Goal: Transaction & Acquisition: Purchase product/service

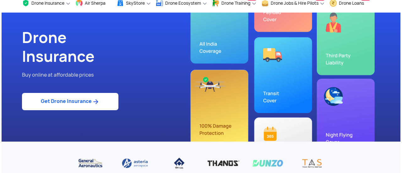
scroll to position [31, 0]
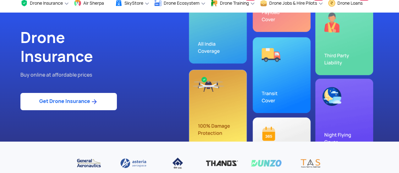
click at [92, 99] on img at bounding box center [94, 102] width 8 height 8
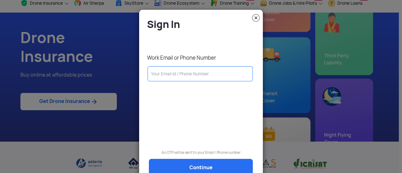
click at [188, 77] on input "text" at bounding box center [200, 73] width 105 height 15
type input "[EMAIL_ADDRESS][DOMAIN_NAME]"
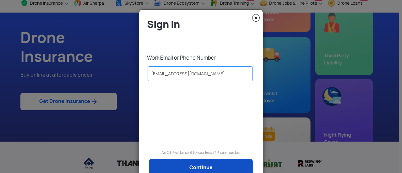
click at [210, 165] on link "Continue" at bounding box center [201, 168] width 104 height 18
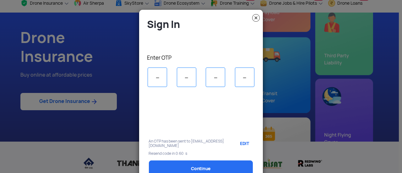
scroll to position [0, 0]
type input "4"
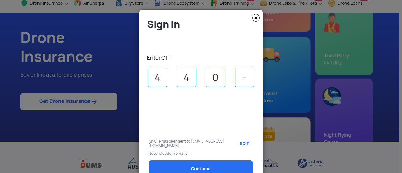
type input "0"
type input "4"
select select "1000000"
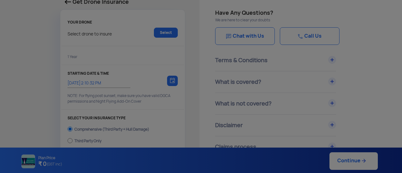
type input "[DATE] 2:20:00 PM"
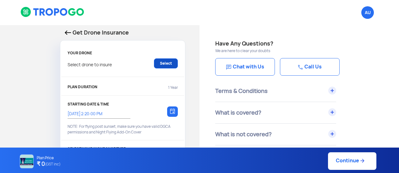
click at [160, 62] on link "Select" at bounding box center [166, 63] width 24 height 10
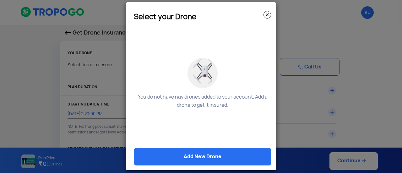
scroll to position [14, 0]
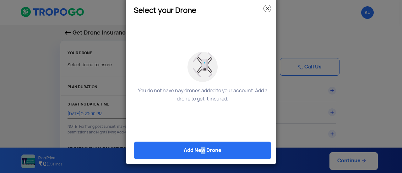
click at [198, 149] on link "Add New Drone" at bounding box center [203, 151] width 138 height 18
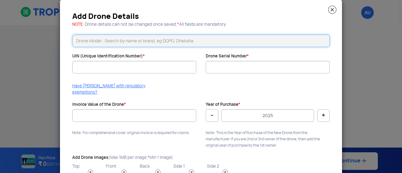
scroll to position [0, 0]
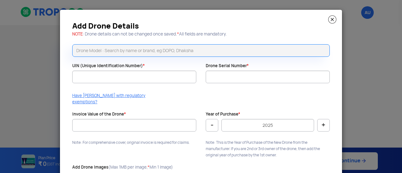
click at [168, 102] on div "Add Drone Details NOTE : Drone details can not be changed once saved. * All fie…" at bounding box center [201, 115] width 282 height 211
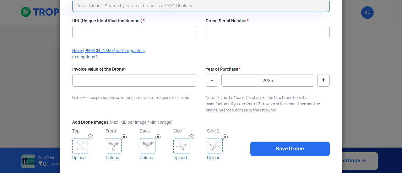
scroll to position [51, 0]
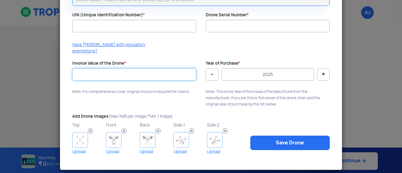
click at [164, 68] on input "Invoice Value of the Drone *" at bounding box center [134, 74] width 124 height 13
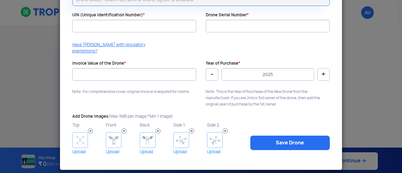
click at [154, 81] on div at bounding box center [134, 84] width 124 height 6
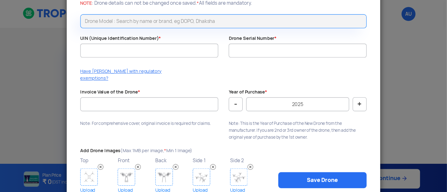
scroll to position [31, 0]
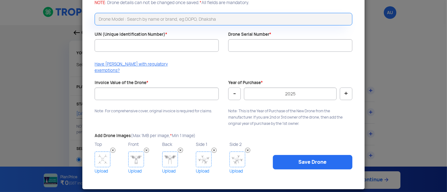
drag, startPoint x: 401, startPoint y: 0, endPoint x: 276, endPoint y: 113, distance: 168.7
click at [276, 113] on p "Note: This is the Year of Purchase of the New Drone from the manufacturer. If y…" at bounding box center [290, 117] width 124 height 19
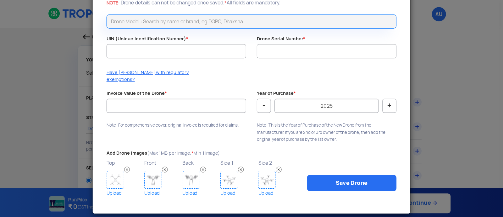
scroll to position [0, 0]
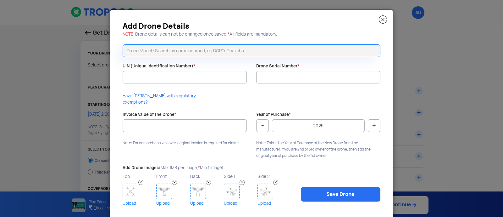
drag, startPoint x: 421, startPoint y: 0, endPoint x: 322, endPoint y: 100, distance: 140.5
click at [322, 100] on div "Have [PERSON_NAME] with regulatory exemptions?" at bounding box center [251, 101] width 267 height 16
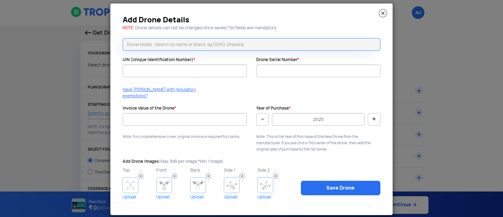
scroll to position [8, 0]
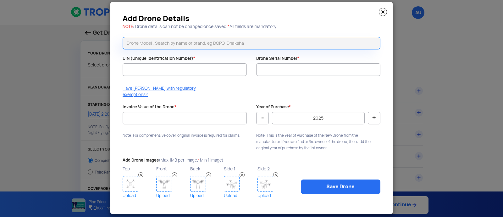
click at [0, 109] on modal-container "Add Drone Details NOTE : Drone details can not be changed once saved. * All fie…" at bounding box center [251, 108] width 503 height 217
click at [192, 5] on div "Add Drone Details NOTE : Drone details can not be changed once saved. * All fie…" at bounding box center [251, 107] width 282 height 211
